Goal: Task Accomplishment & Management: Use online tool/utility

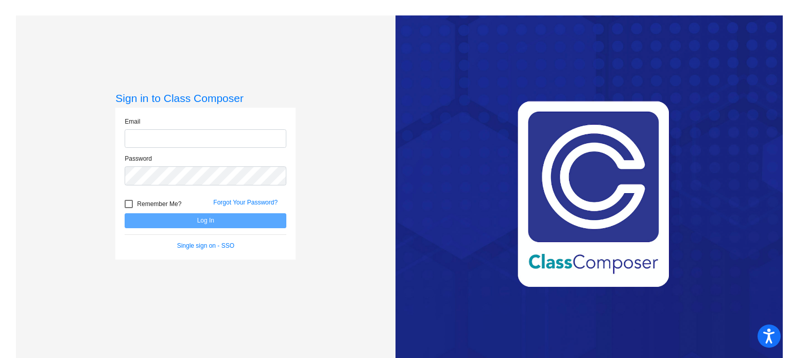
click at [200, 134] on input "email" at bounding box center [206, 138] width 162 height 19
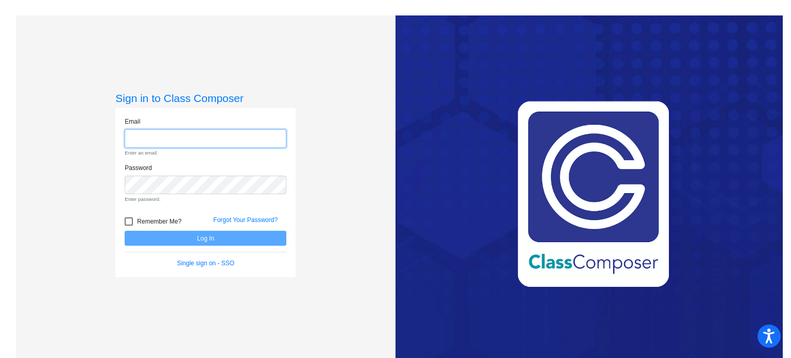
type input "[EMAIL_ADDRESS][DOMAIN_NAME]"
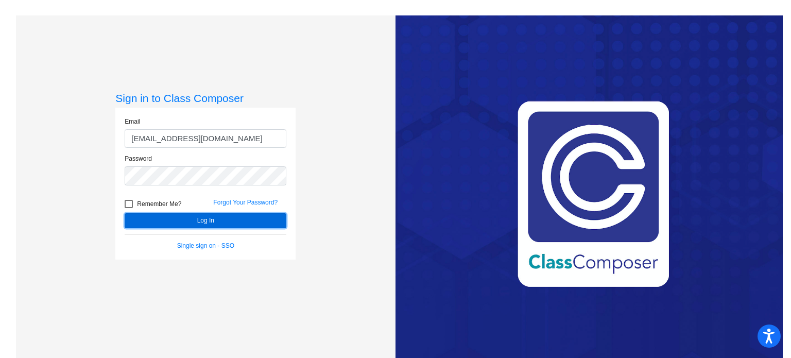
click at [257, 222] on button "Log In" at bounding box center [206, 220] width 162 height 15
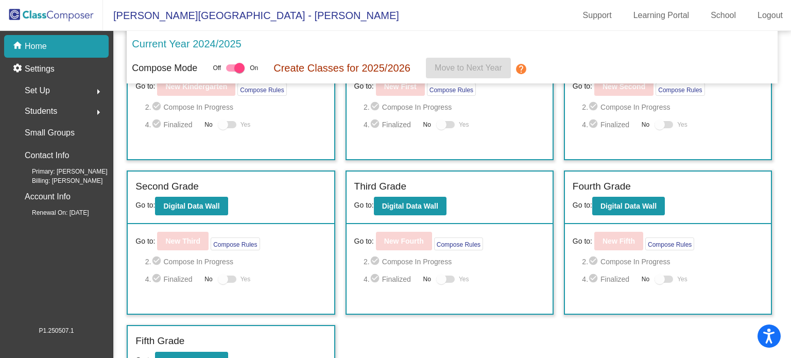
scroll to position [93, 0]
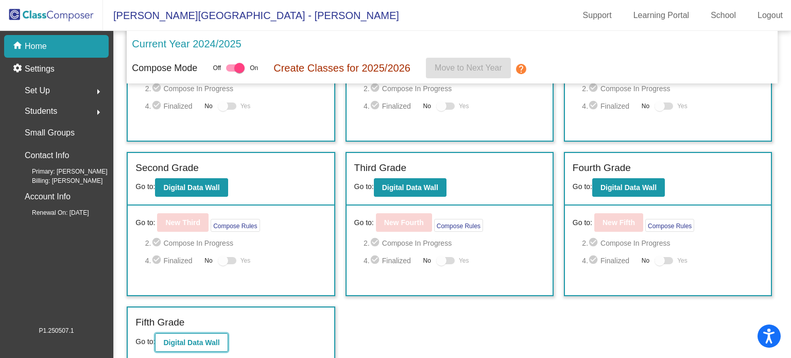
click at [173, 338] on b "Digital Data Wall" at bounding box center [191, 342] width 56 height 8
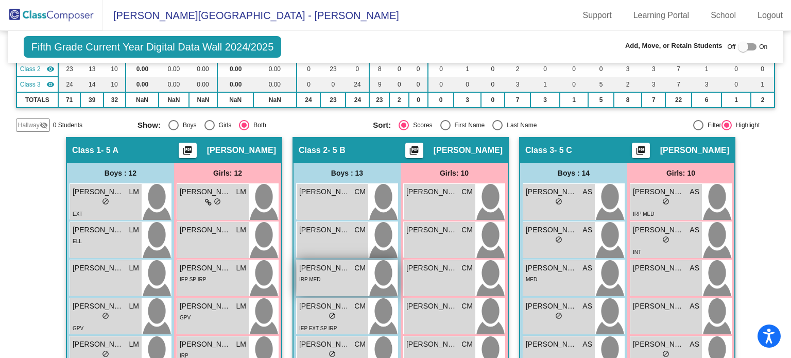
scroll to position [155, 0]
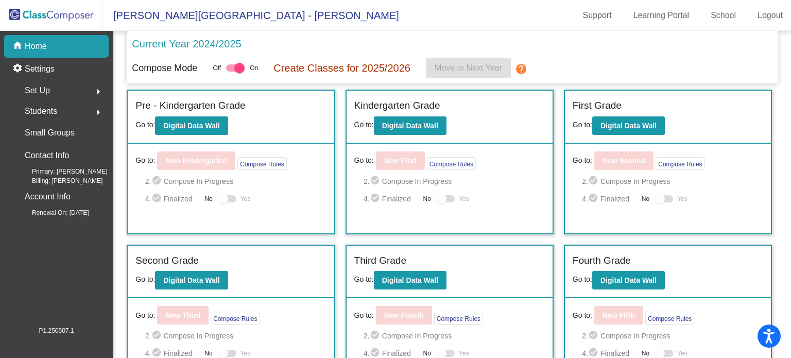
click at [384, 66] on p "Create Classes for 2025/2026" at bounding box center [342, 67] width 137 height 15
click at [97, 110] on mat-icon "arrow_right" at bounding box center [98, 112] width 12 height 12
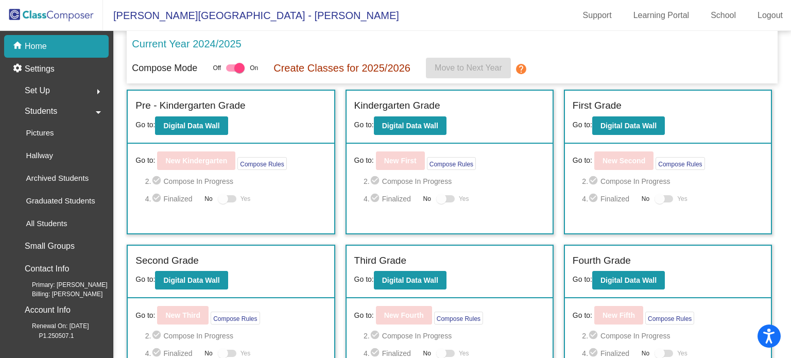
click at [97, 91] on mat-icon "arrow_right" at bounding box center [98, 92] width 12 height 12
click at [96, 89] on mat-icon "arrow_drop_down" at bounding box center [98, 92] width 12 height 12
